Goal: Task Accomplishment & Management: Complete application form

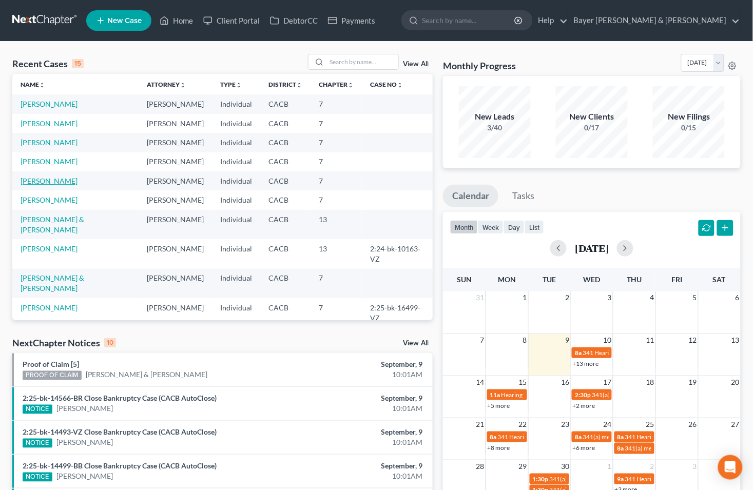
click at [53, 180] on link "Rojas, Raquel" at bounding box center [49, 181] width 57 height 9
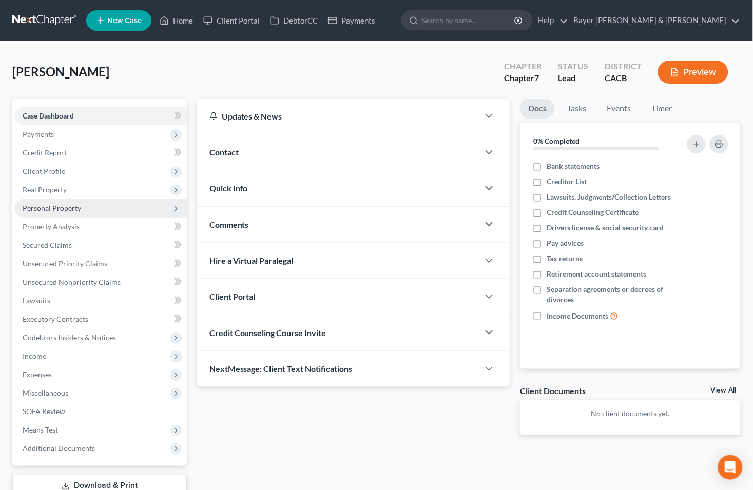
click at [64, 202] on span "Personal Property" at bounding box center [100, 208] width 173 height 18
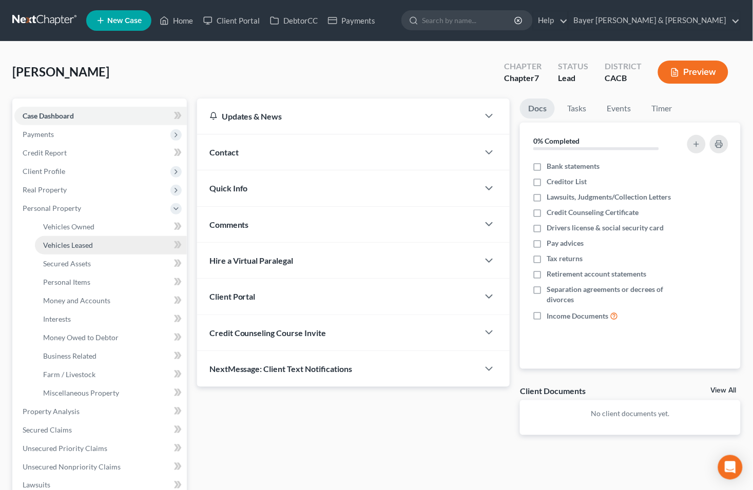
click at [66, 244] on span "Vehicles Leased" at bounding box center [68, 245] width 50 height 9
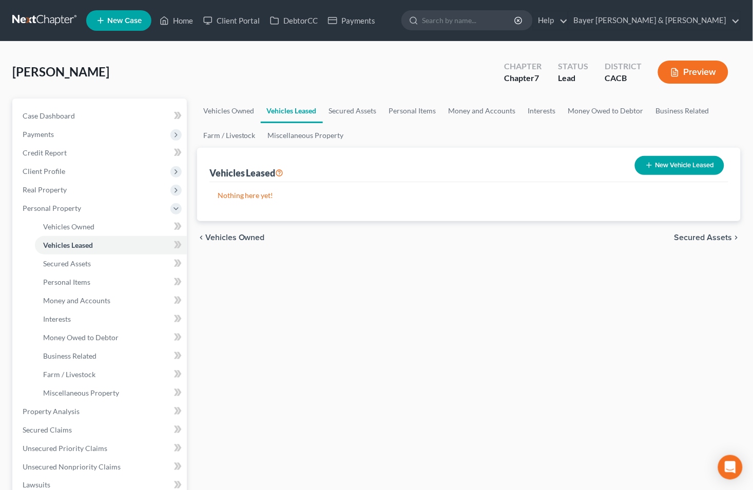
click at [690, 236] on span "Secured Assets" at bounding box center [704, 238] width 58 height 8
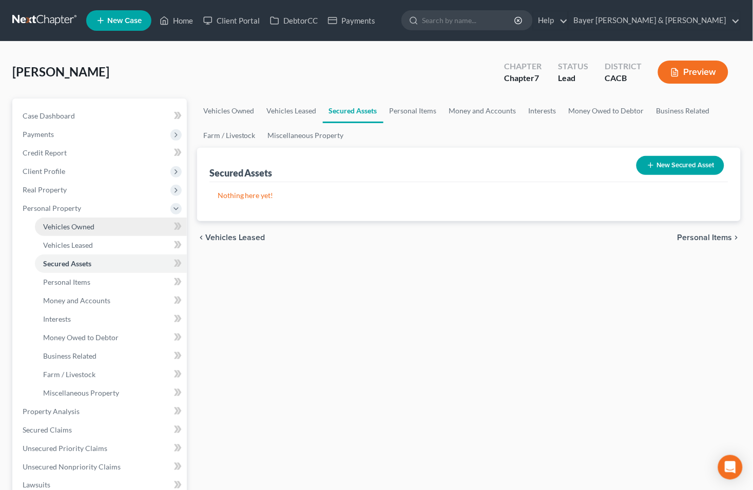
click at [84, 228] on span "Vehicles Owned" at bounding box center [68, 226] width 51 height 9
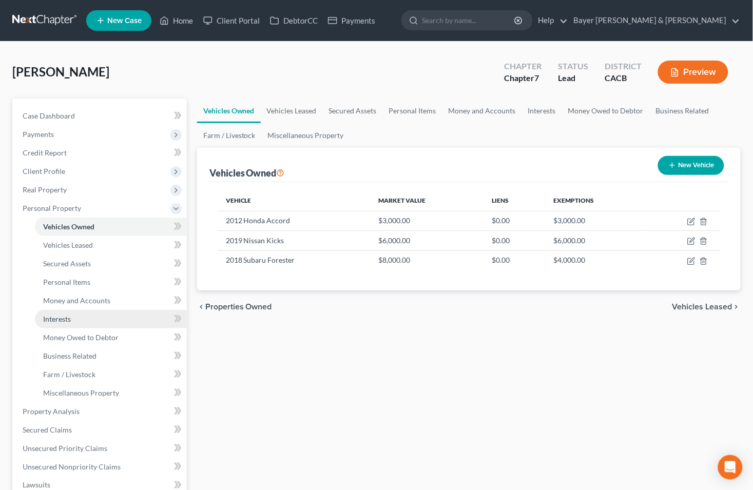
click at [60, 318] on span "Interests" at bounding box center [57, 319] width 28 height 9
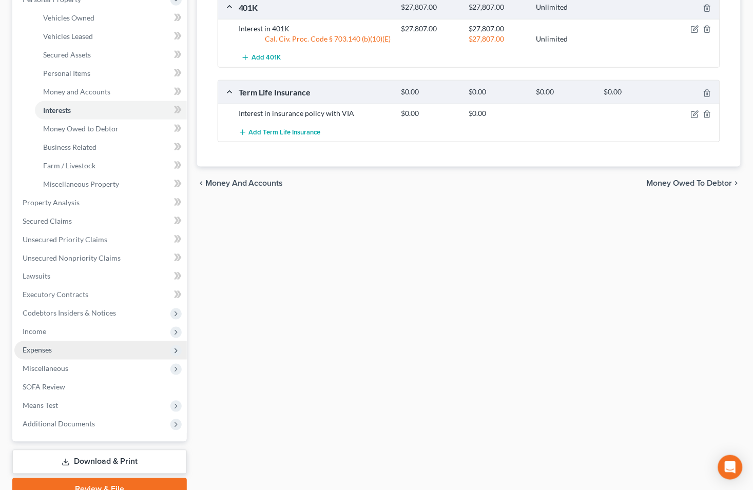
scroll to position [228, 0]
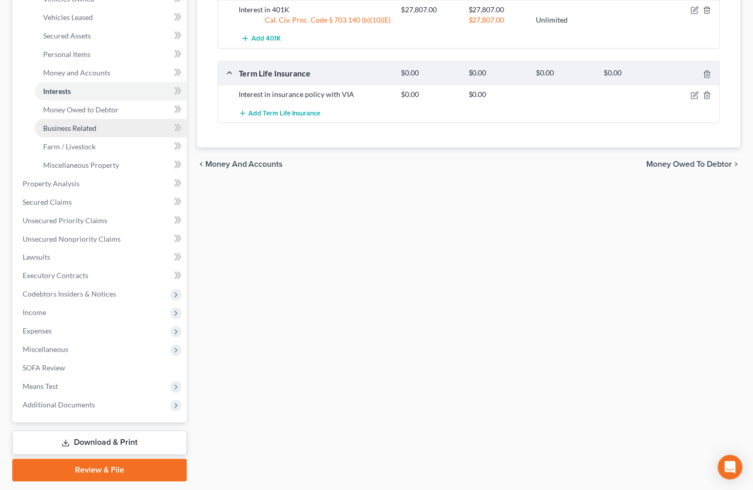
click at [95, 127] on span "Business Related" at bounding box center [69, 128] width 53 height 9
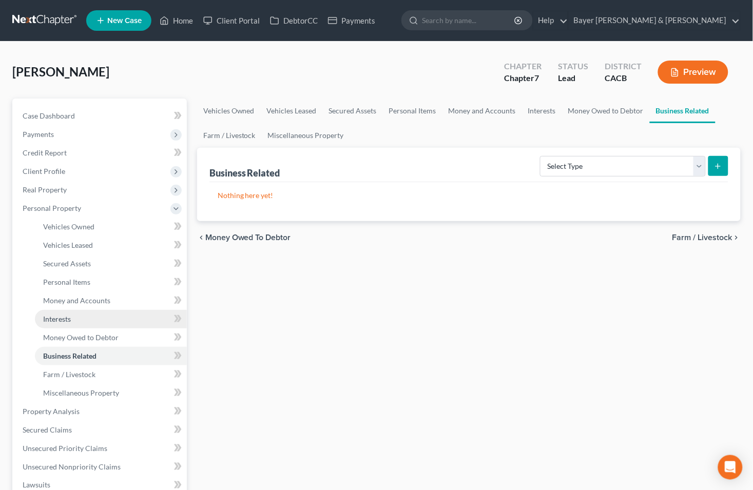
click at [76, 318] on link "Interests" at bounding box center [111, 319] width 152 height 18
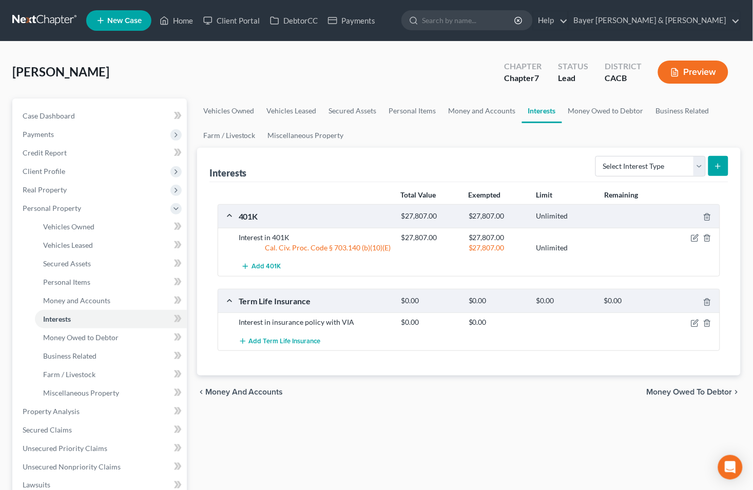
click at [687, 391] on span "Money Owed to Debtor" at bounding box center [690, 392] width 86 height 8
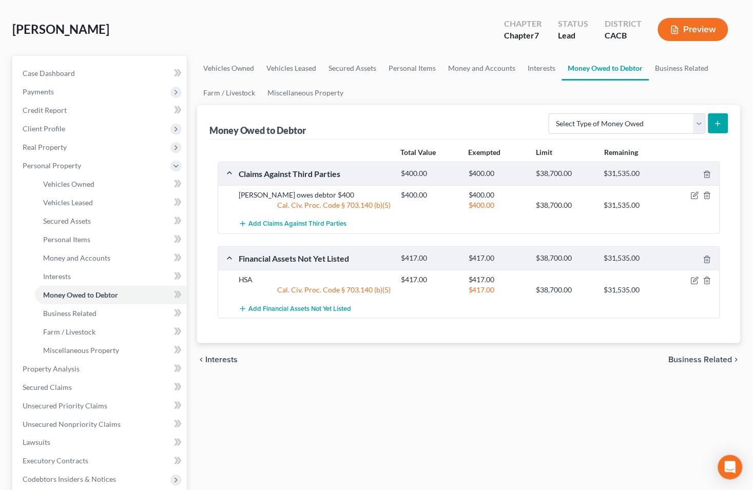
scroll to position [114, 0]
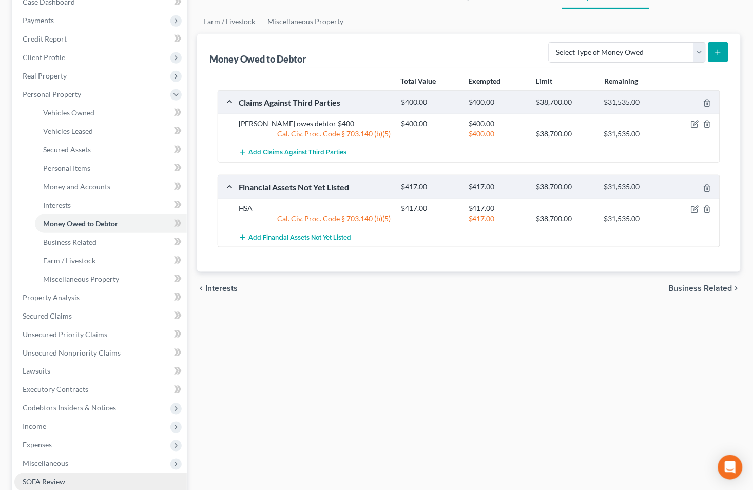
click at [34, 480] on span "SOFA Review" at bounding box center [44, 482] width 43 height 9
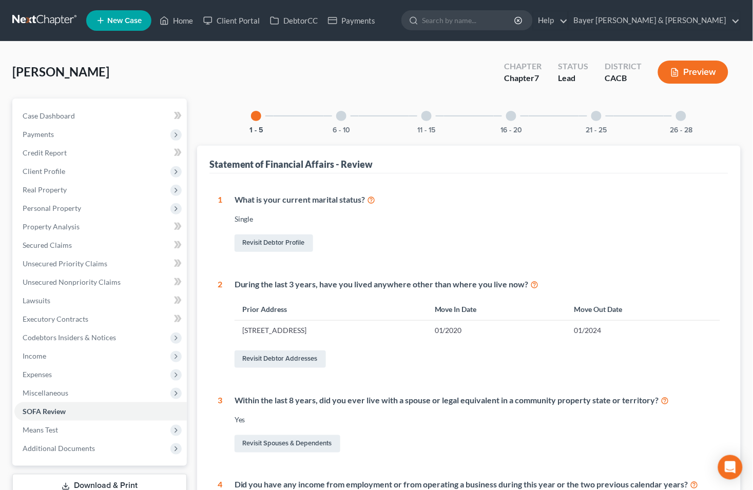
click at [679, 117] on div at bounding box center [681, 116] width 10 height 10
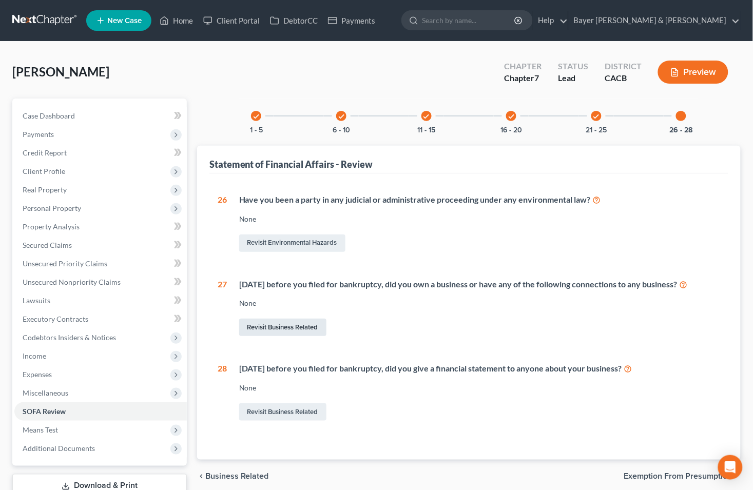
click at [267, 328] on link "Revisit Business Related" at bounding box center [282, 327] width 87 height 17
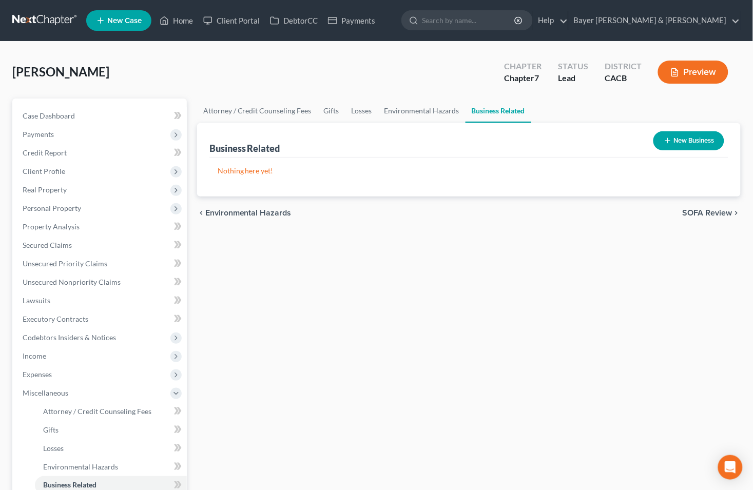
click at [677, 139] on button "New Business" at bounding box center [689, 140] width 71 height 19
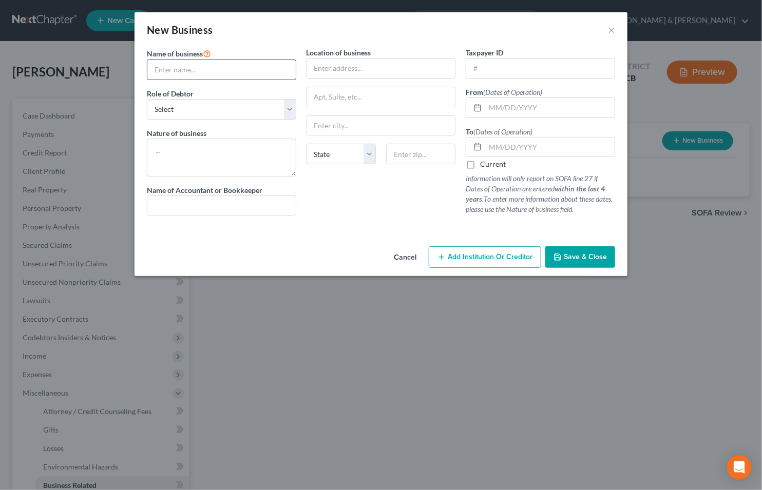
click at [202, 70] on input "text" at bounding box center [221, 70] width 148 height 20
type input "Raquel and Pets"
click at [291, 116] on select "Select A member of a limited liability company (LLC) or limited liability partn…" at bounding box center [221, 109] width 149 height 21
select select "sole_proprietor"
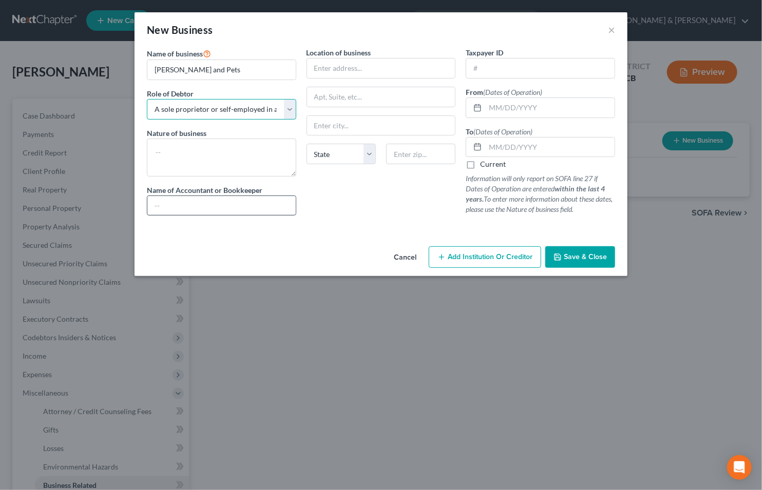
click at [147, 99] on select "Select A member of a limited liability company (LLC) or limited liability partn…" at bounding box center [221, 109] width 149 height 21
click at [198, 160] on textarea at bounding box center [221, 158] width 149 height 38
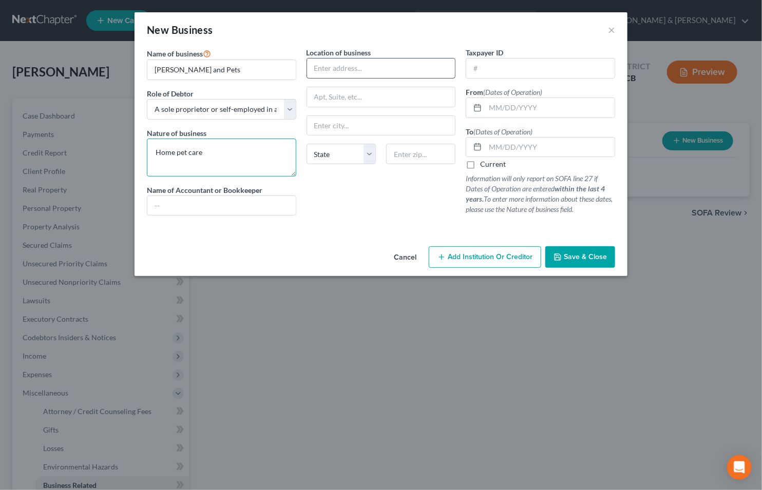
type textarea "Home pet care"
click at [344, 71] on input "text" at bounding box center [381, 69] width 148 height 20
type input "5746 E Florence Ave Spc 22"
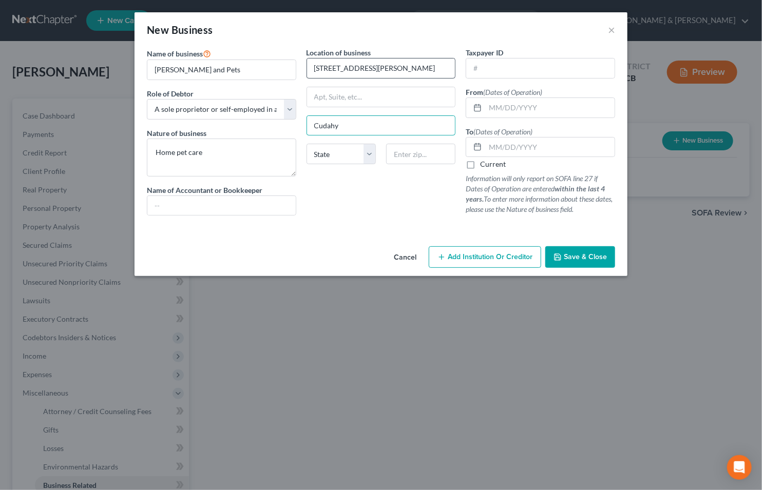
type input "Cudahy"
select select "4"
type input "90201"
click at [508, 107] on input "text" at bounding box center [549, 108] width 129 height 20
type input "Bell"
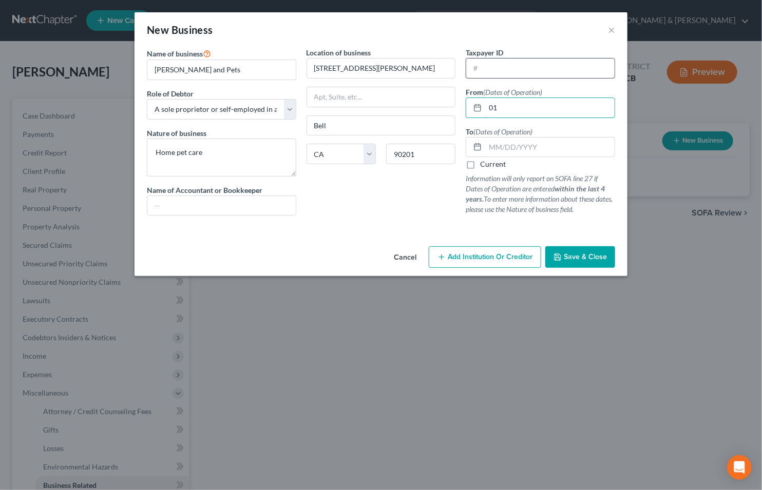
type input "0"
type input "2023"
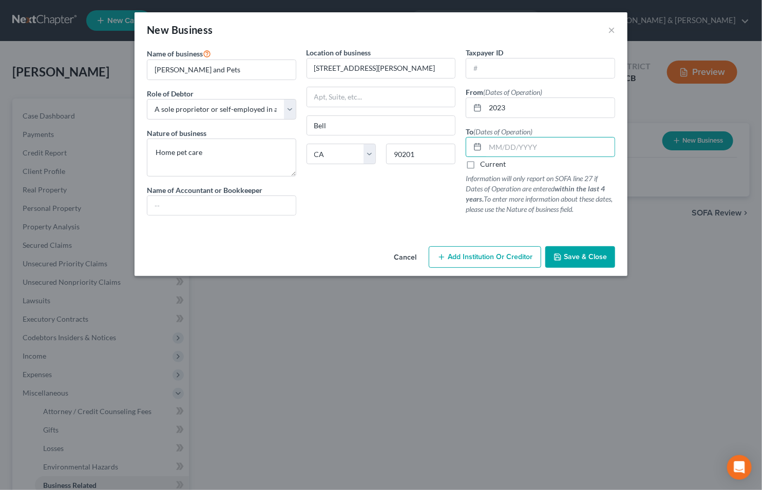
click at [480, 163] on label "Current" at bounding box center [493, 164] width 26 height 10
click at [484, 163] on input "Current" at bounding box center [487, 162] width 7 height 7
checkbox input "true"
click at [578, 263] on button "Save & Close" at bounding box center [580, 257] width 70 height 22
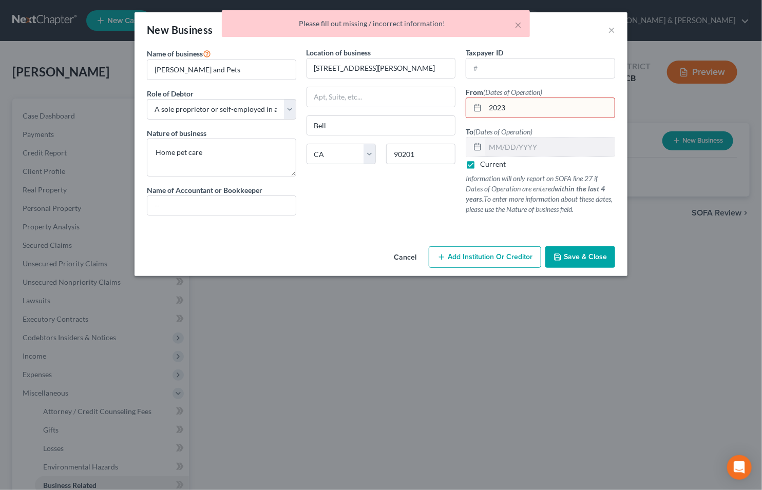
drag, startPoint x: 489, startPoint y: 106, endPoint x: 514, endPoint y: 96, distance: 26.5
click at [490, 106] on input "2023" at bounding box center [549, 108] width 129 height 20
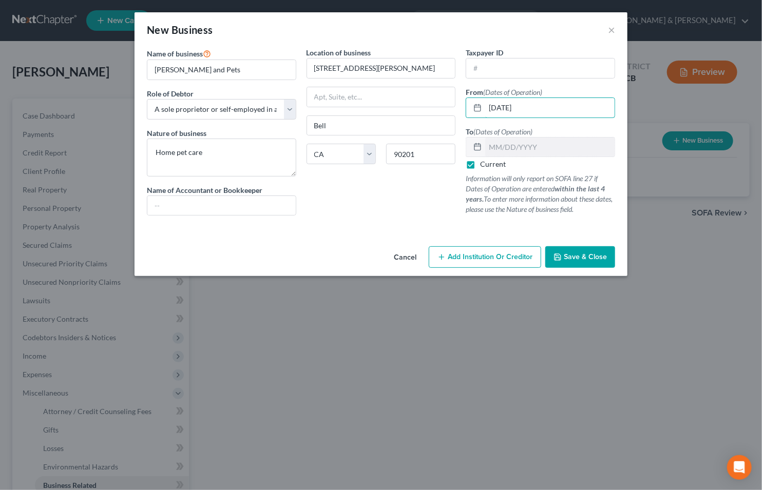
type input "01/01/2023"
click at [571, 261] on span "Save & Close" at bounding box center [585, 257] width 43 height 9
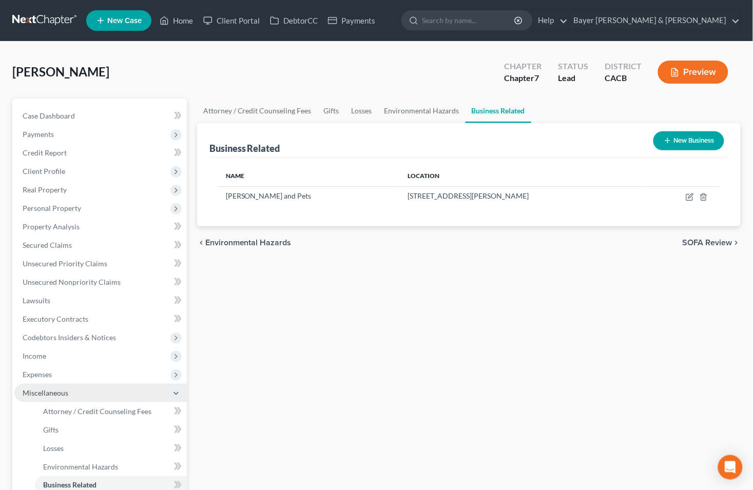
click at [172, 393] on icon at bounding box center [176, 394] width 8 height 8
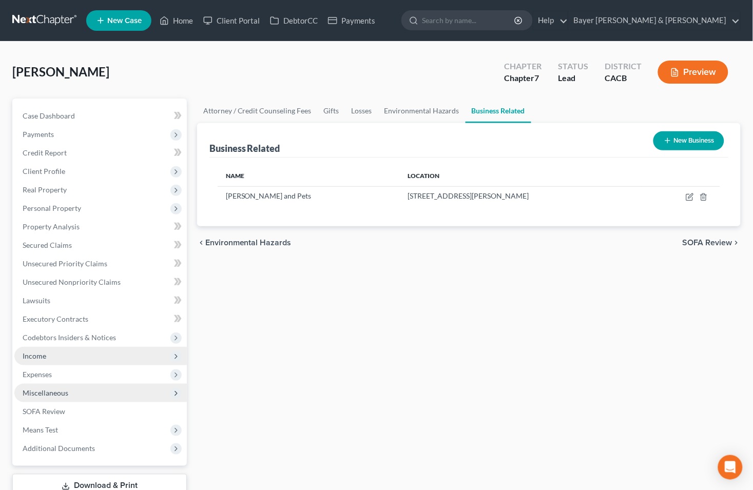
click at [100, 353] on span "Income" at bounding box center [100, 356] width 173 height 18
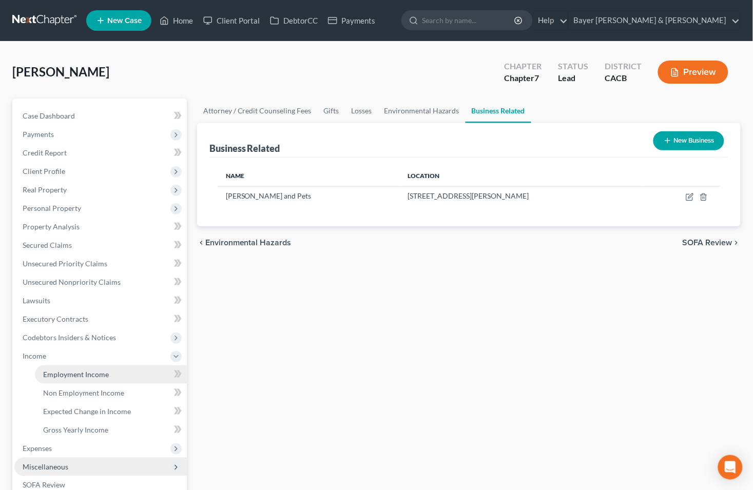
click at [93, 377] on span "Employment Income" at bounding box center [76, 374] width 66 height 9
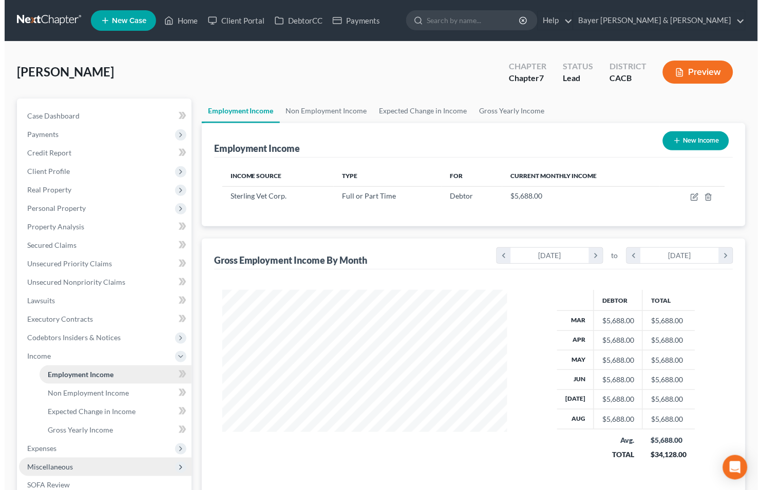
scroll to position [184, 306]
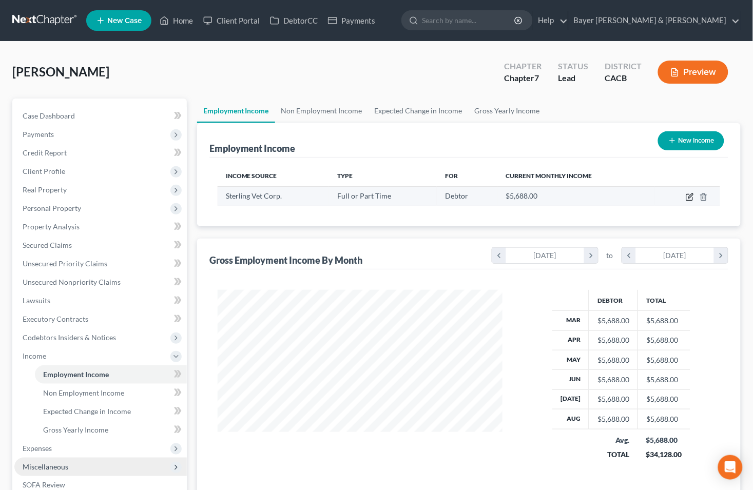
click at [689, 197] on icon "button" at bounding box center [690, 197] width 8 height 8
select select "0"
select select "4"
select select "0"
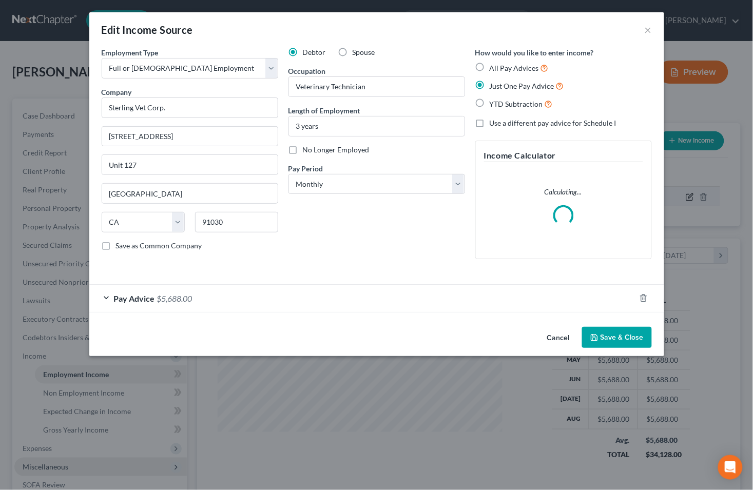
scroll to position [184, 309]
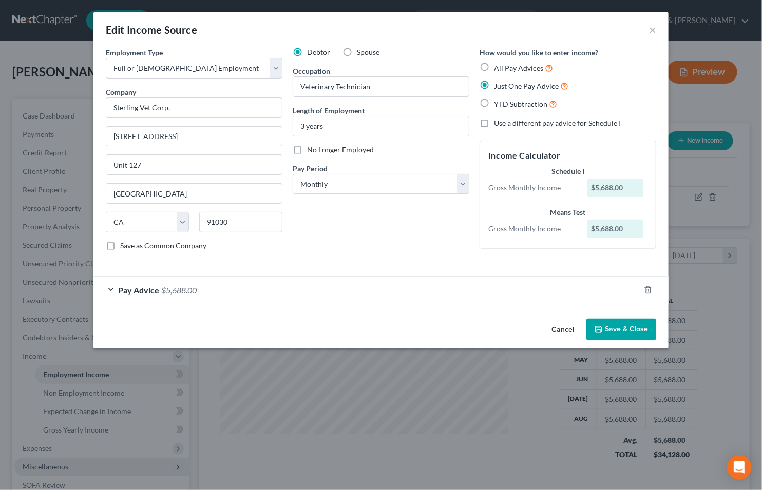
click at [612, 328] on button "Save & Close" at bounding box center [621, 330] width 70 height 22
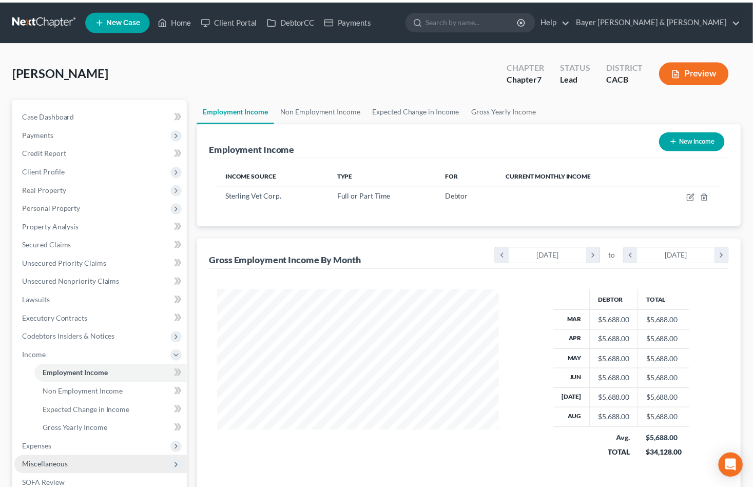
scroll to position [513355, 513234]
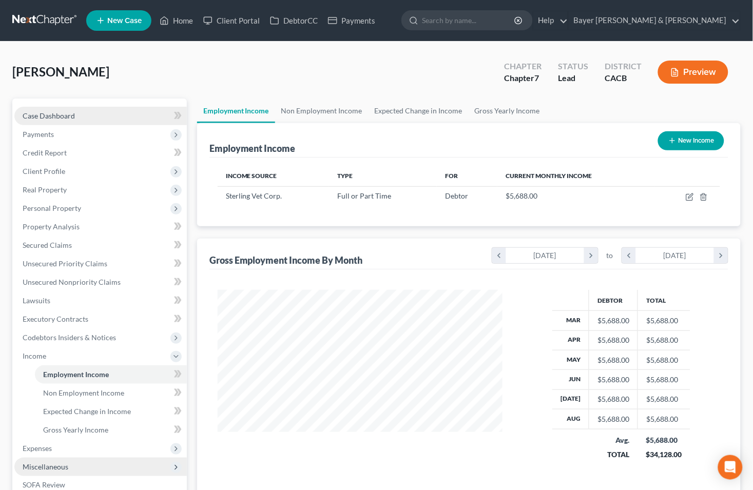
click at [109, 111] on link "Case Dashboard" at bounding box center [100, 116] width 173 height 18
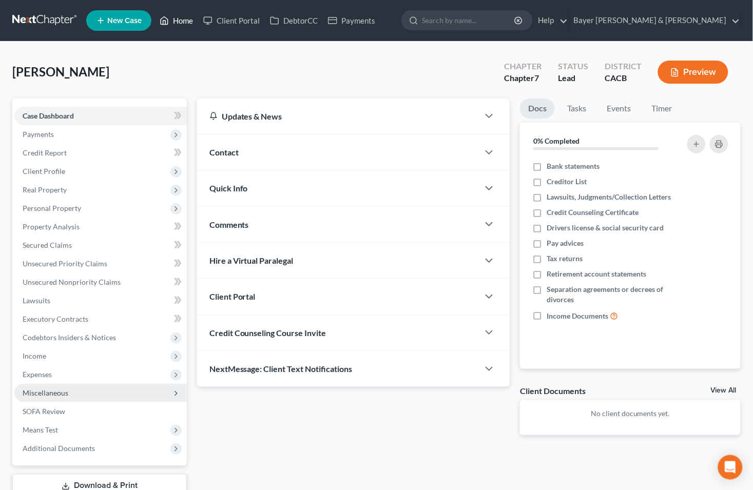
click at [176, 22] on link "Home" at bounding box center [177, 20] width 44 height 18
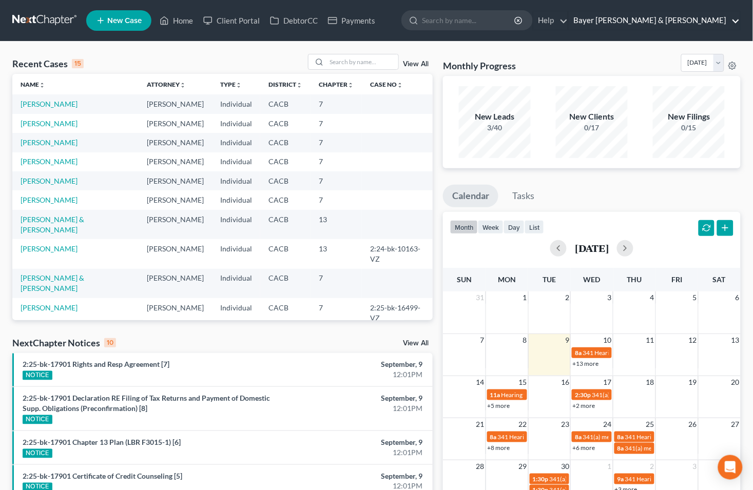
click at [741, 21] on link "Bayer Wishman & Leotta" at bounding box center [655, 20] width 172 height 18
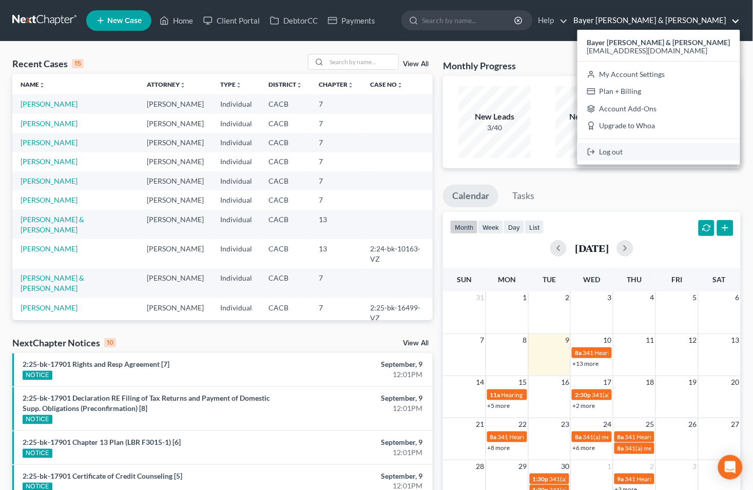
click at [650, 151] on link "Log out" at bounding box center [659, 151] width 163 height 17
